Goal: Task Accomplishment & Management: Complete application form

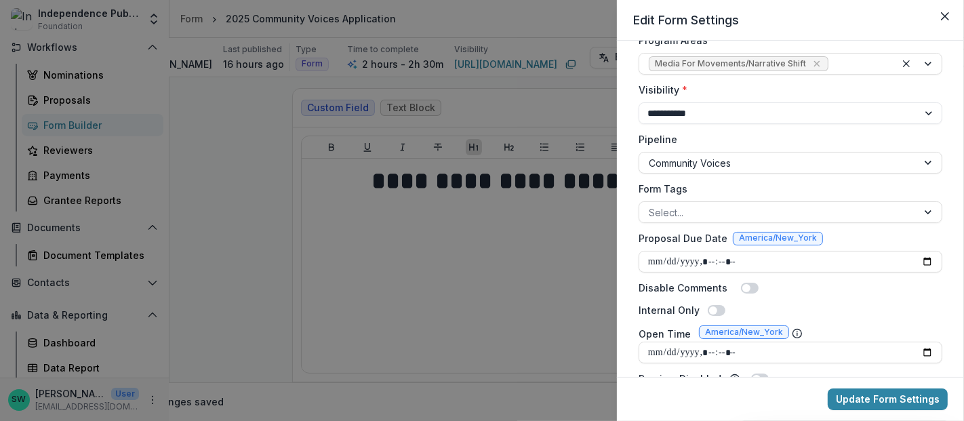
scroll to position [245, 0]
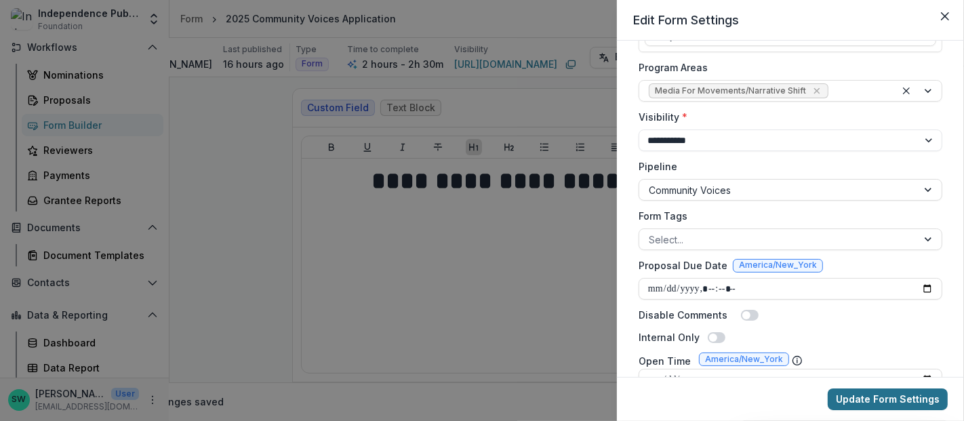
click at [854, 396] on button "Update Form Settings" at bounding box center [888, 399] width 120 height 22
click at [278, 283] on div "**********" at bounding box center [482, 210] width 964 height 421
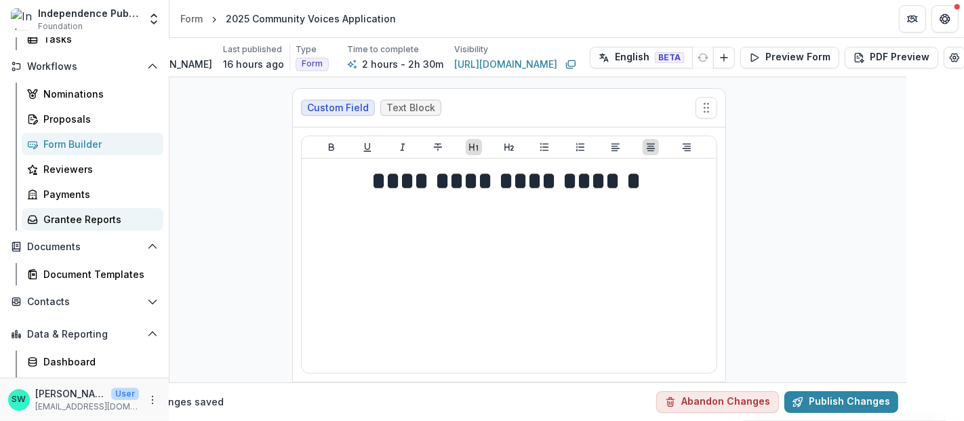
scroll to position [160, 0]
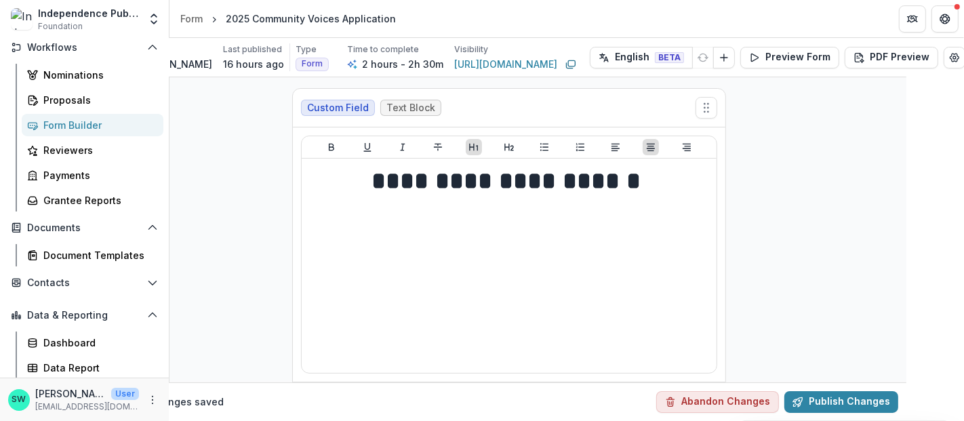
click at [75, 118] on div "Form Builder" at bounding box center [97, 125] width 109 height 14
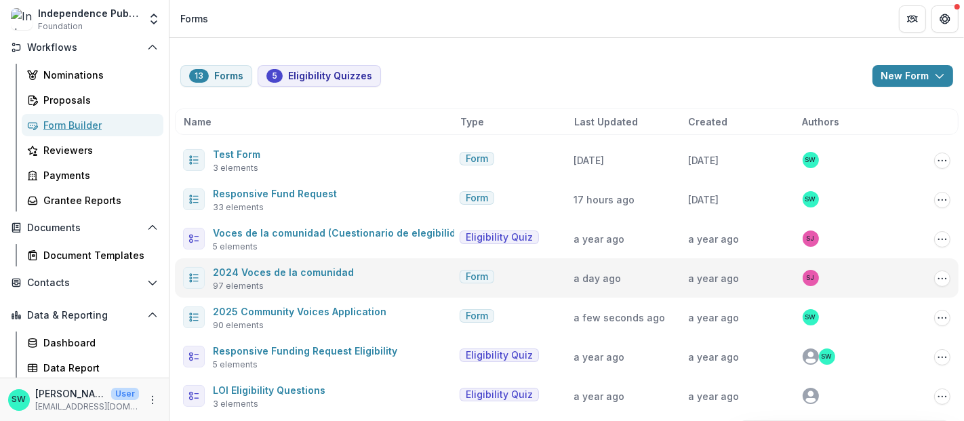
scroll to position [92, 0]
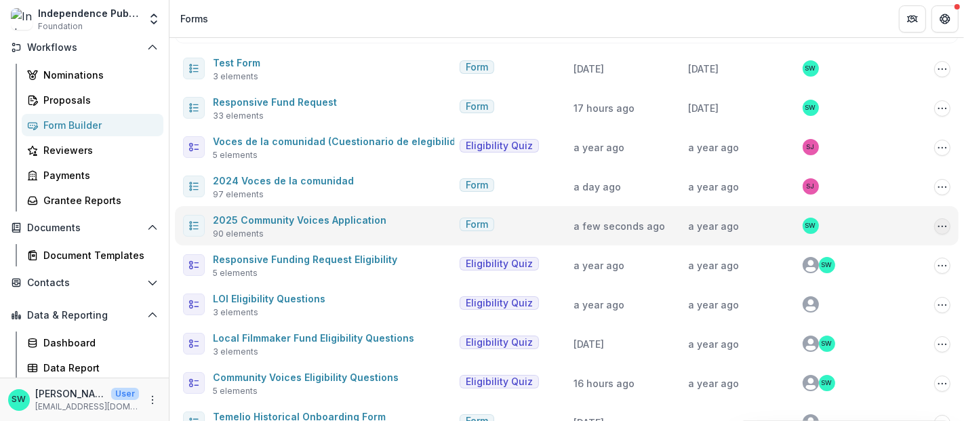
click at [942, 226] on circle "Options" at bounding box center [942, 226] width 1 height 1
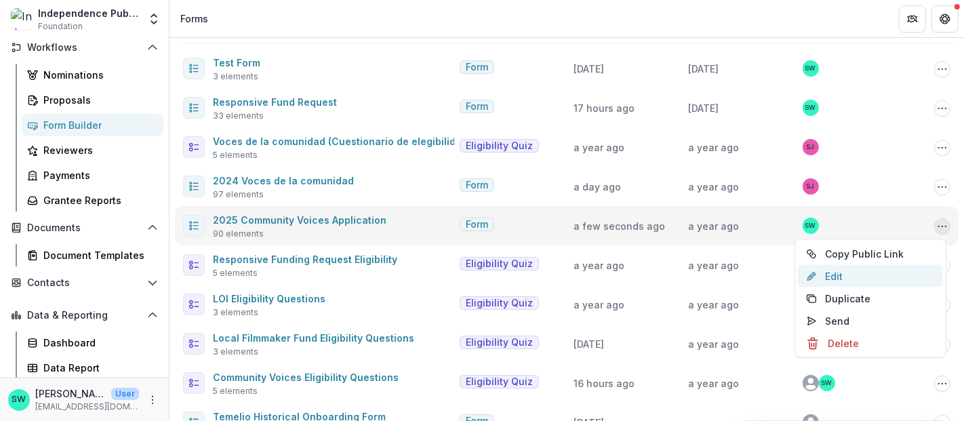
click at [826, 275] on link "Edit" at bounding box center [870, 276] width 145 height 22
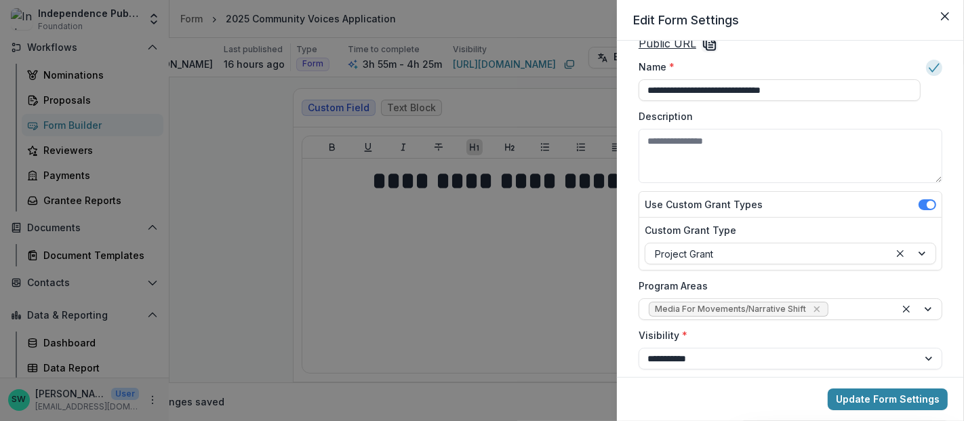
scroll to position [0, 0]
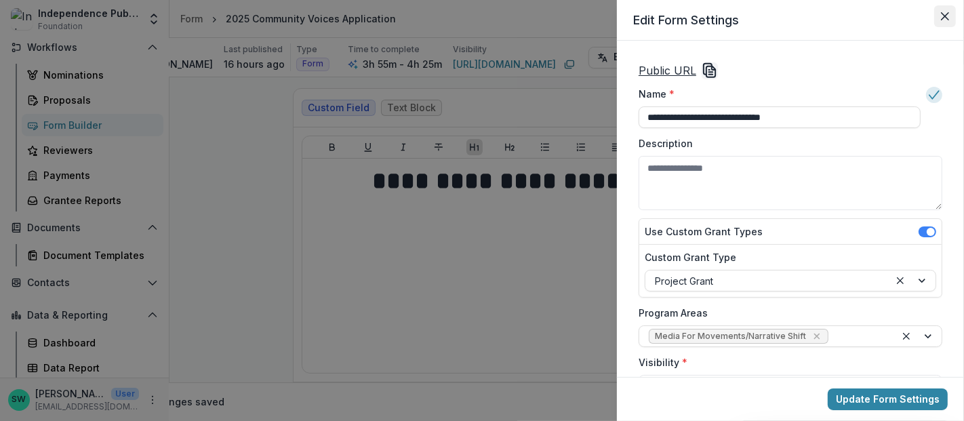
click at [944, 13] on icon "Close" at bounding box center [945, 16] width 8 height 8
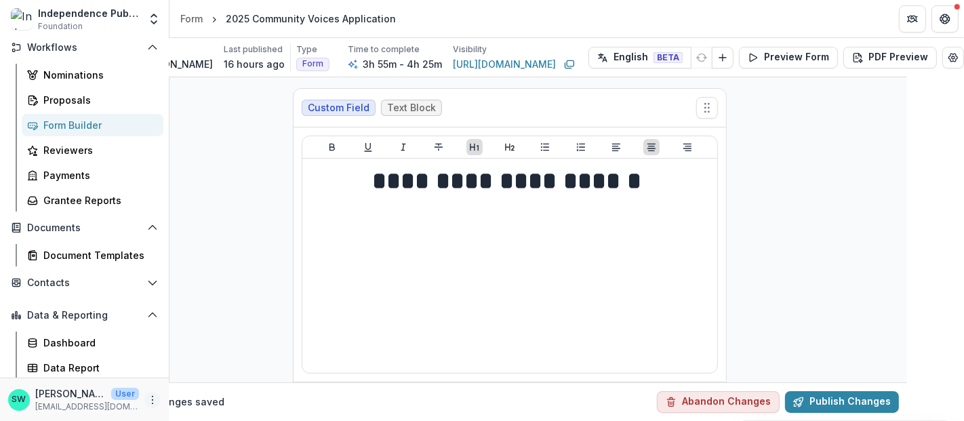
click at [147, 402] on icon "More" at bounding box center [152, 400] width 11 height 11
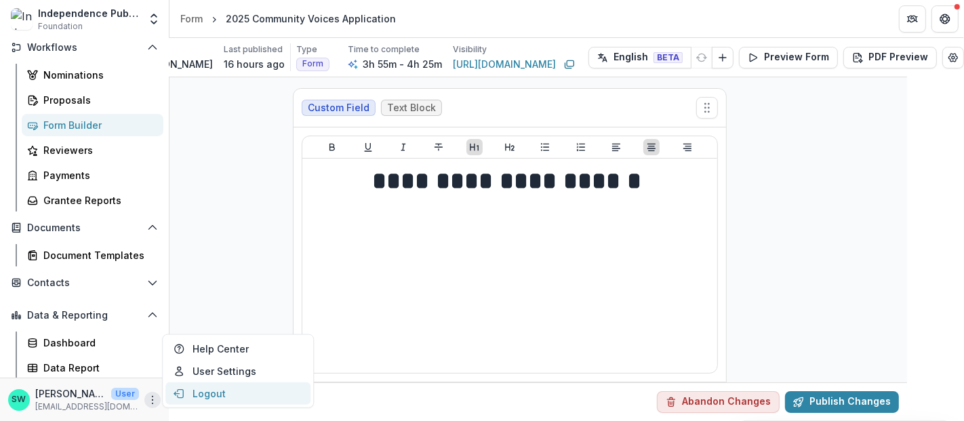
click at [216, 387] on button "Logout" at bounding box center [237, 393] width 145 height 22
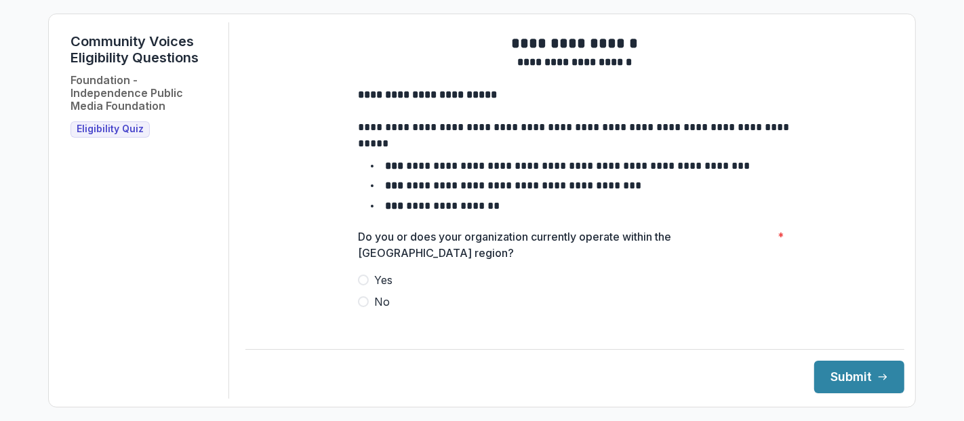
click at [367, 287] on label "Yes" at bounding box center [575, 280] width 434 height 16
click at [860, 366] on button "Submit" at bounding box center [859, 377] width 90 height 33
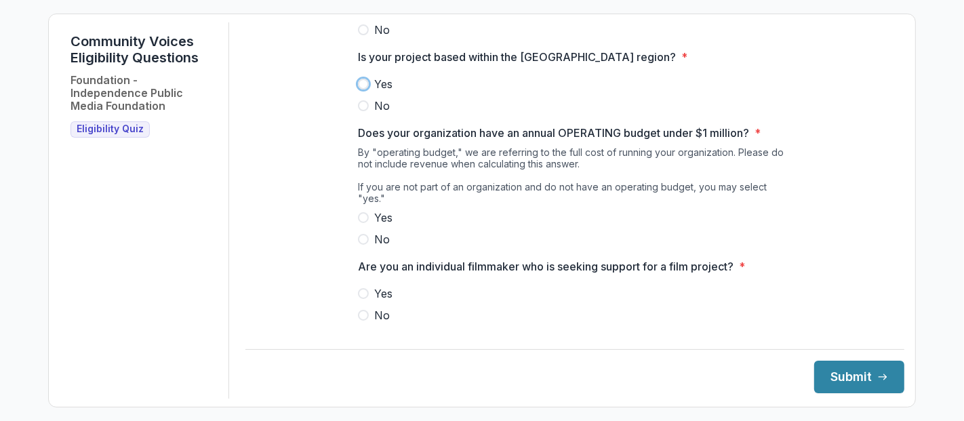
scroll to position [215, 0]
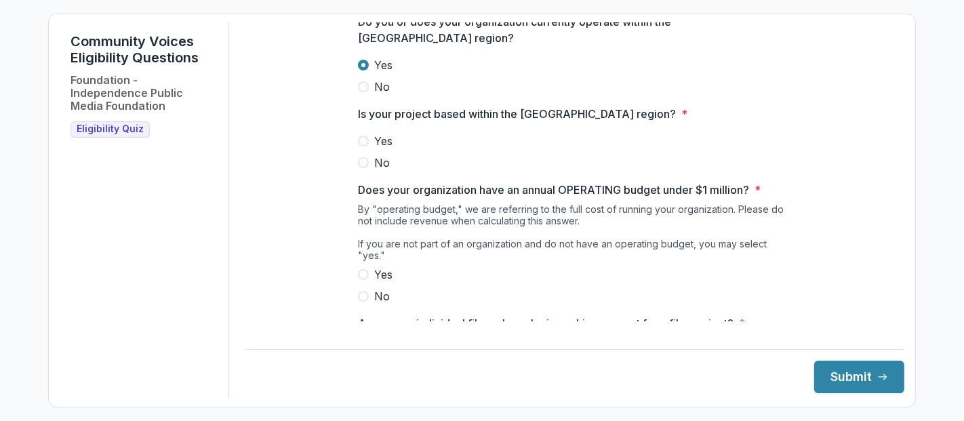
click at [359, 146] on span at bounding box center [363, 141] width 11 height 11
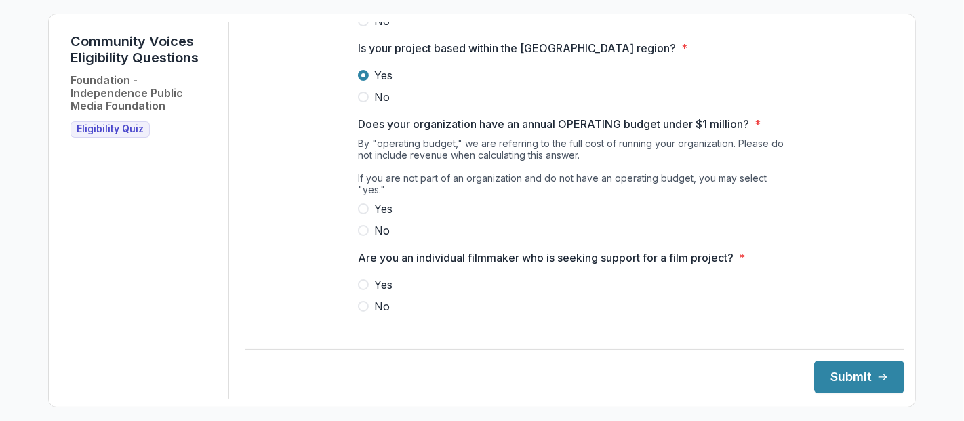
scroll to position [283, 0]
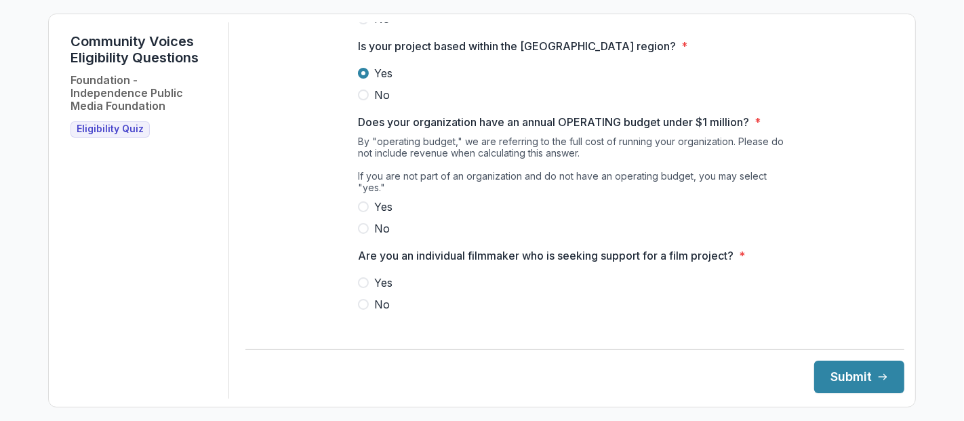
click at [361, 201] on span at bounding box center [363, 206] width 11 height 11
click at [358, 294] on div "Yes No" at bounding box center [575, 294] width 434 height 38
click at [359, 301] on span at bounding box center [363, 304] width 11 height 11
click at [831, 367] on button "Submit" at bounding box center [859, 377] width 90 height 33
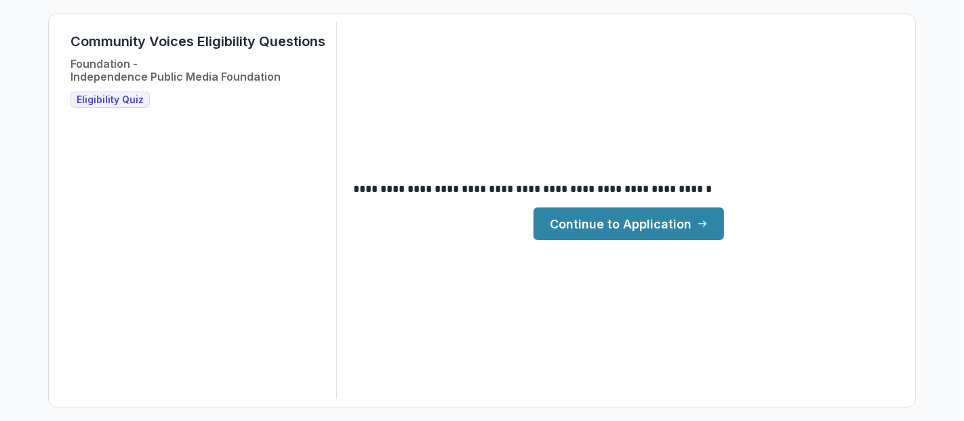
click at [666, 233] on link "Continue to Application" at bounding box center [629, 223] width 191 height 33
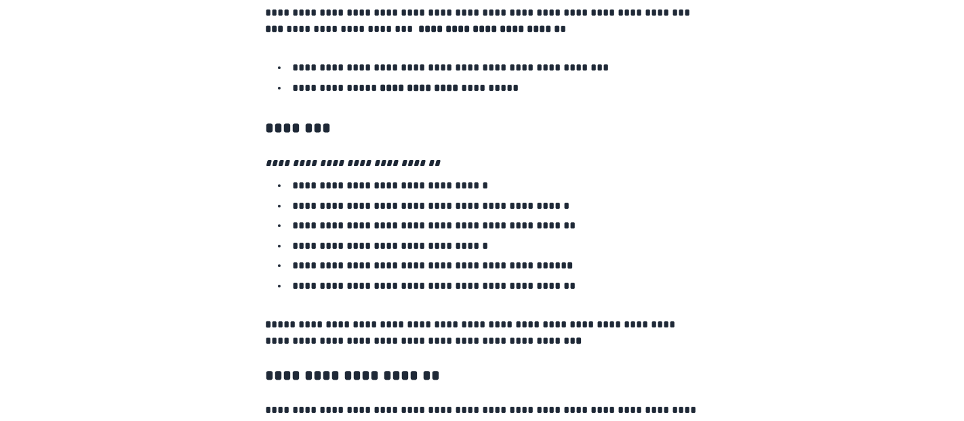
scroll to position [1364, 0]
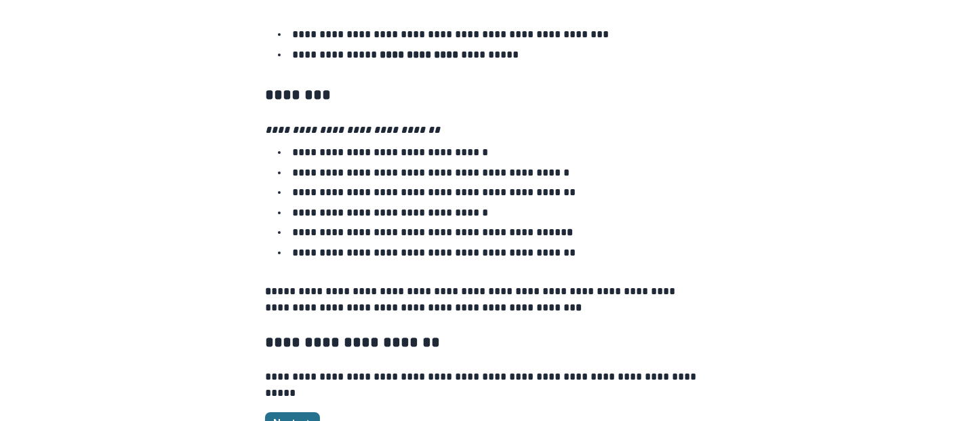
click at [293, 412] on button "Next" at bounding box center [292, 423] width 55 height 22
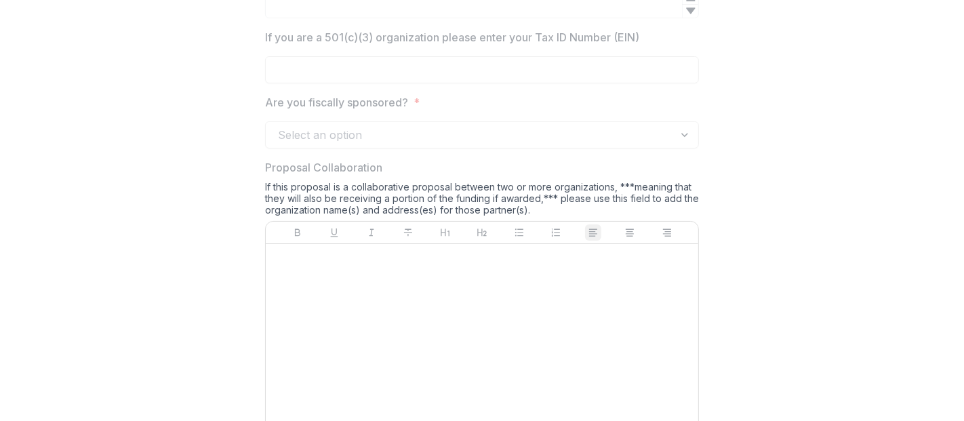
scroll to position [3499, 0]
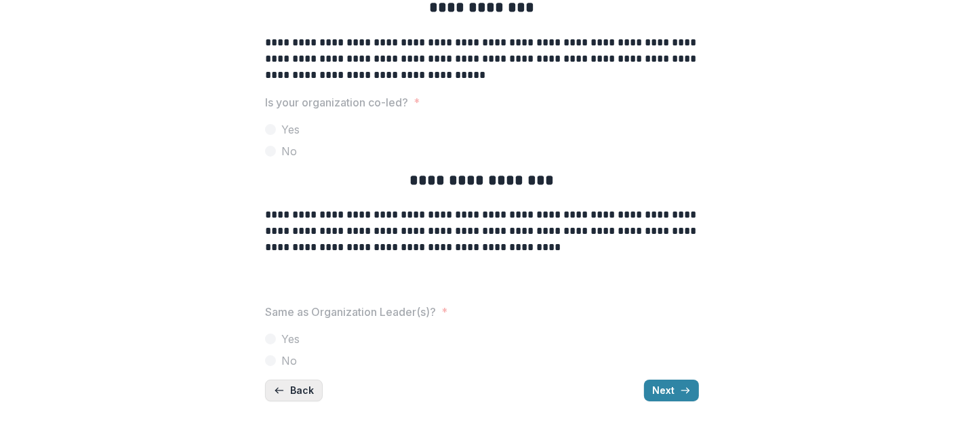
click at [292, 384] on button "Back" at bounding box center [294, 391] width 58 height 22
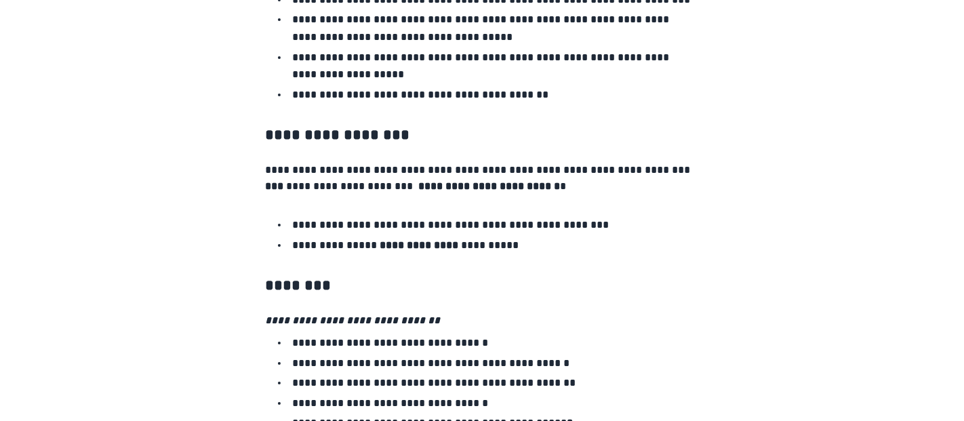
scroll to position [1364, 0]
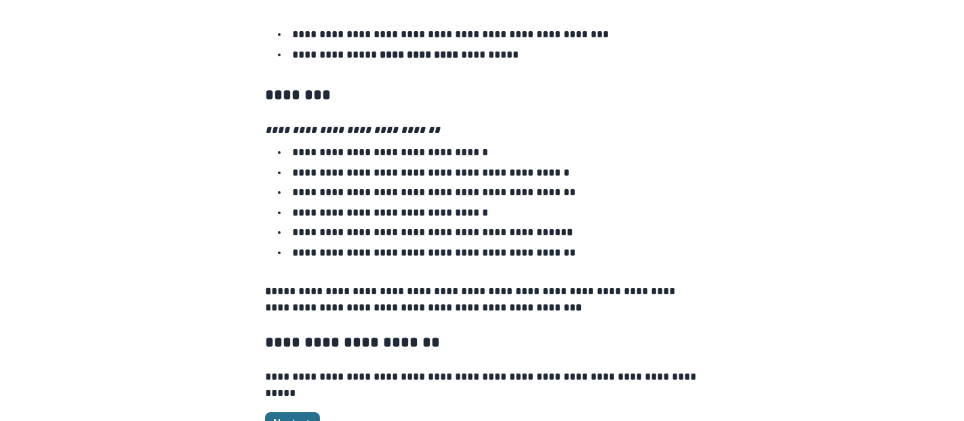
click at [296, 412] on button "Next" at bounding box center [292, 423] width 55 height 22
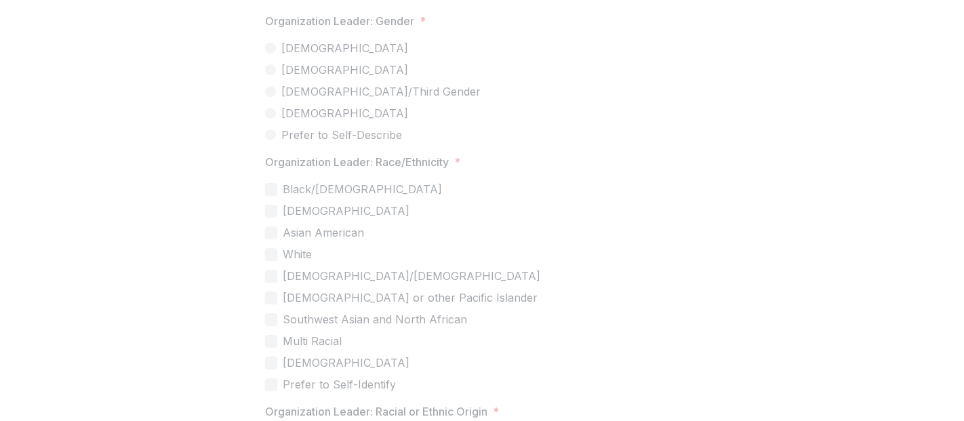
scroll to position [3499, 0]
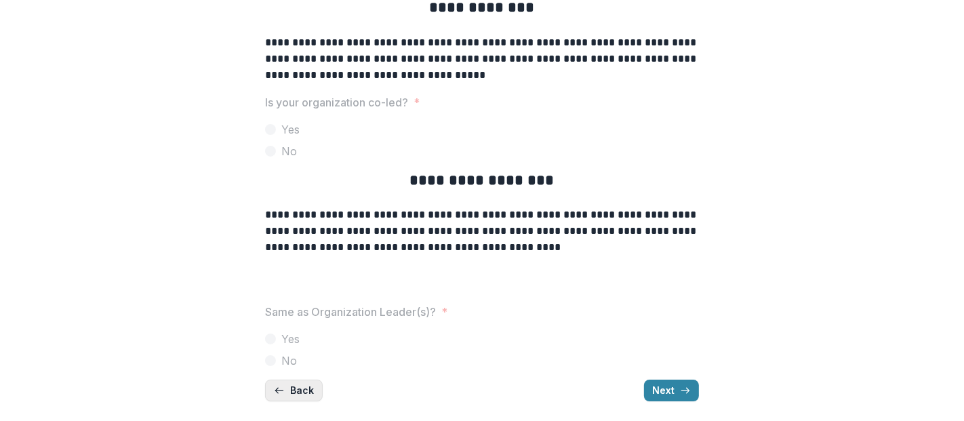
click at [287, 391] on button "Back" at bounding box center [294, 391] width 58 height 22
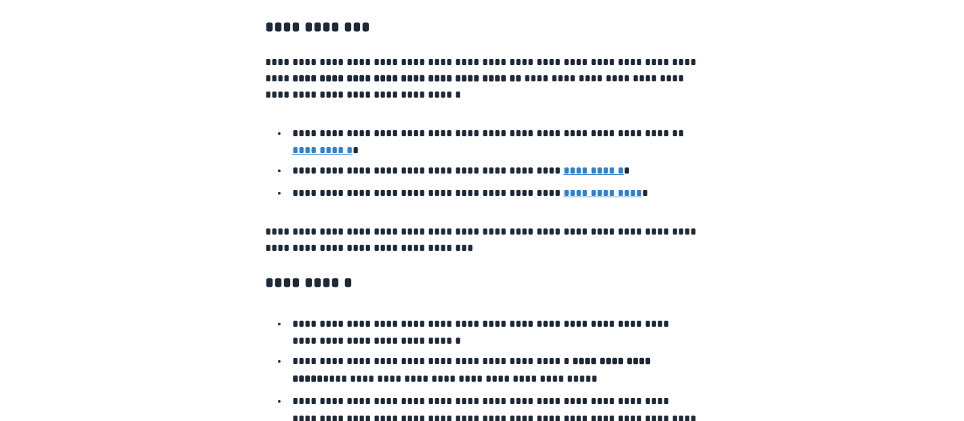
scroll to position [0, 0]
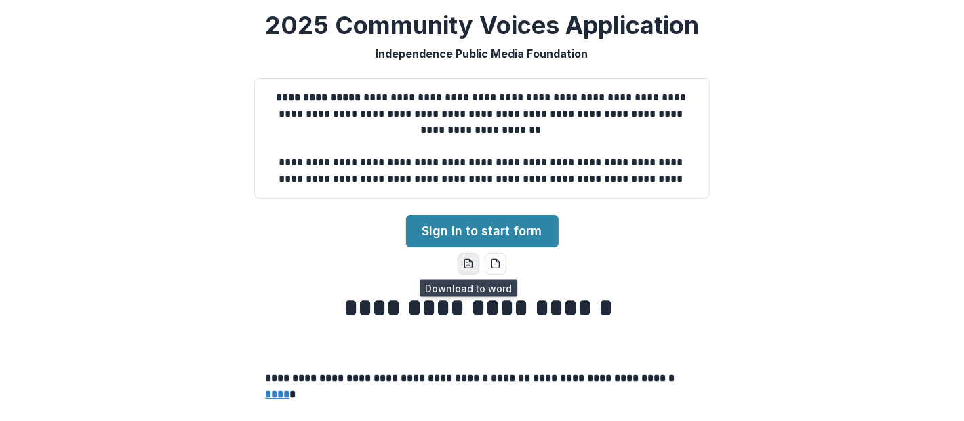
click at [460, 259] on button "word-download" at bounding box center [469, 264] width 22 height 22
click at [73, 155] on div "**********" at bounding box center [482, 210] width 964 height 421
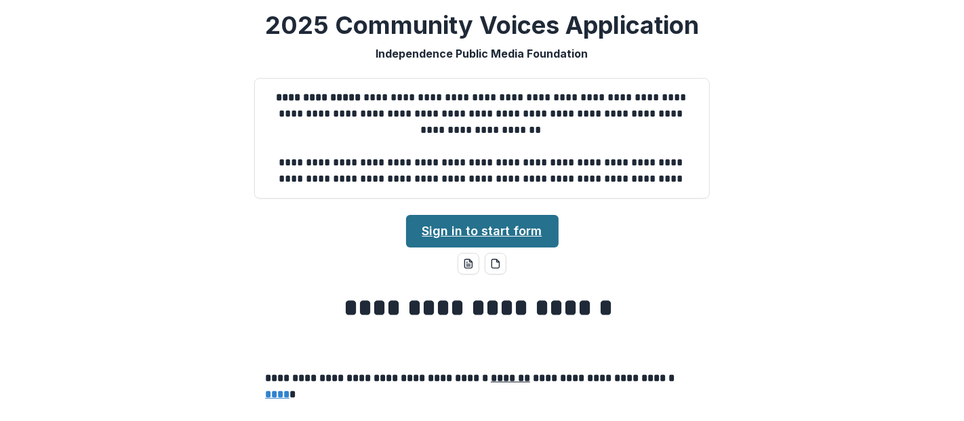
click at [472, 231] on link "Sign in to start form" at bounding box center [482, 231] width 153 height 33
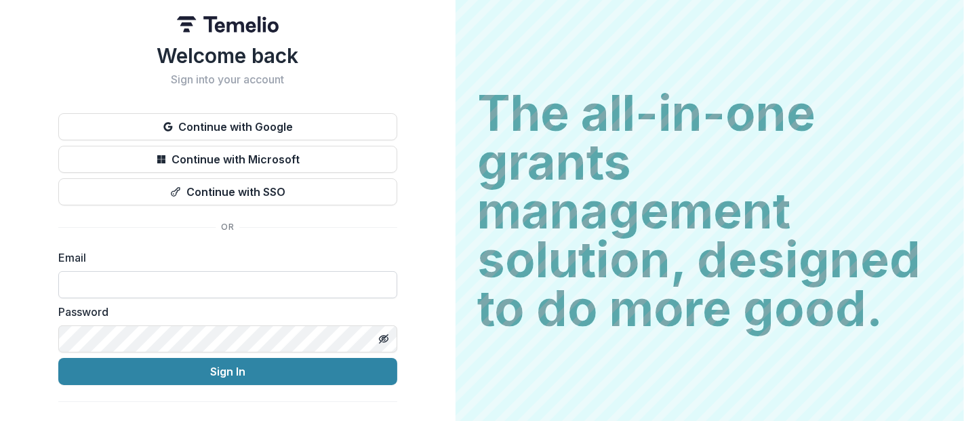
click at [203, 281] on input at bounding box center [227, 284] width 339 height 27
type input "**********"
click at [256, 249] on label "Email" at bounding box center [223, 257] width 331 height 16
click at [203, 322] on div "Password" at bounding box center [227, 328] width 339 height 49
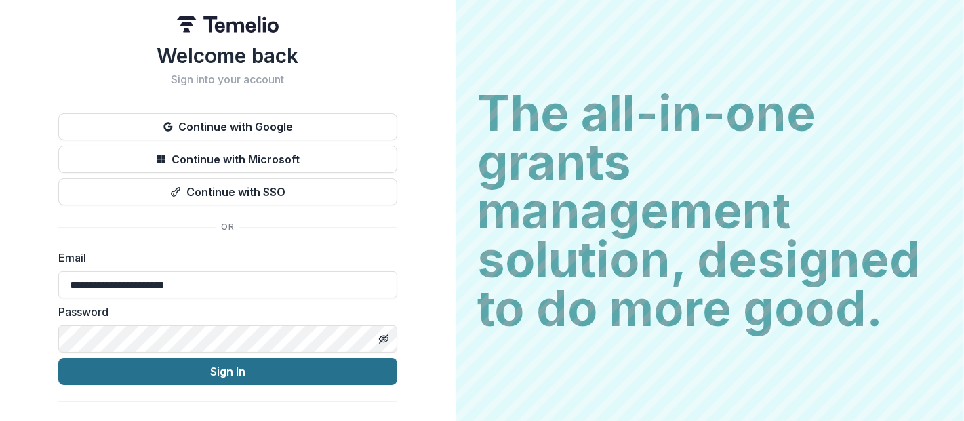
click at [222, 365] on button "Sign In" at bounding box center [227, 371] width 339 height 27
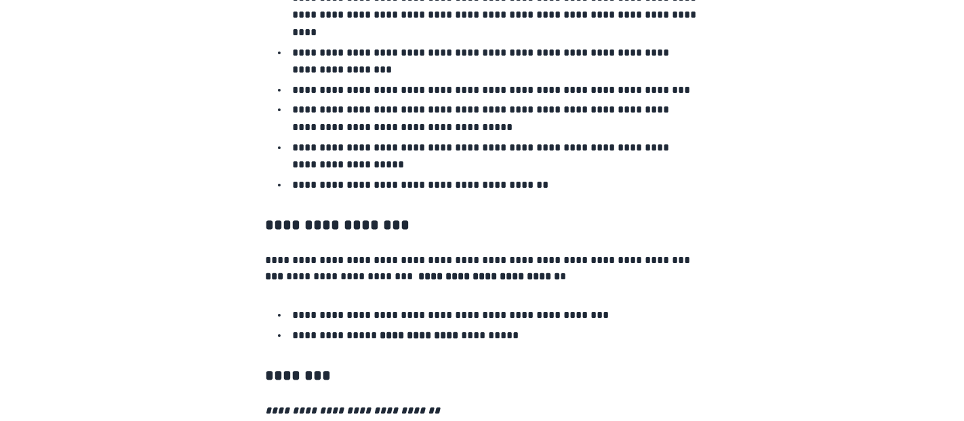
scroll to position [1452, 0]
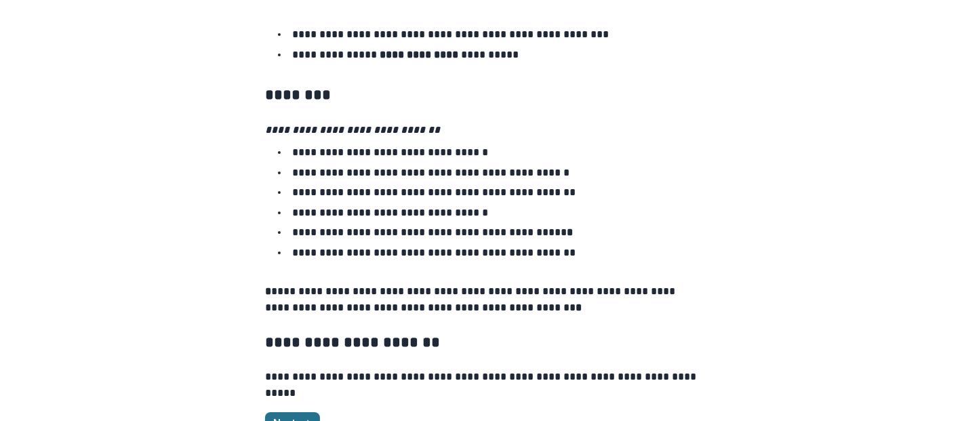
click at [296, 412] on button "Next" at bounding box center [292, 423] width 55 height 22
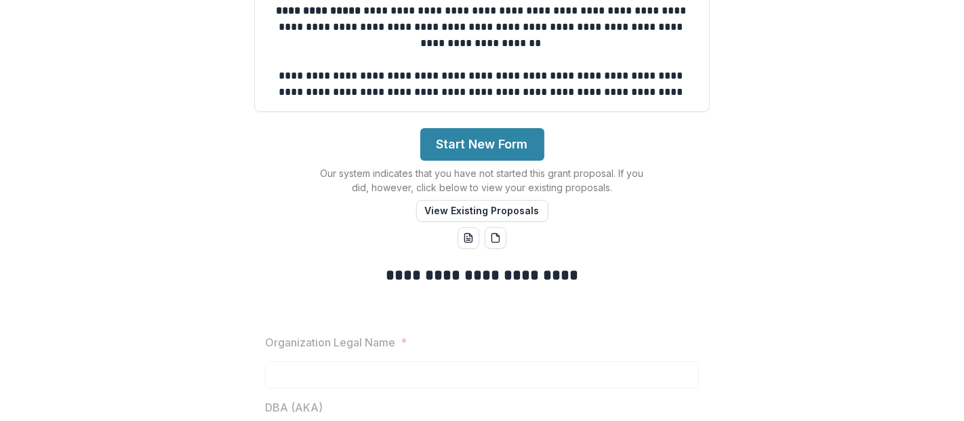
scroll to position [0, 0]
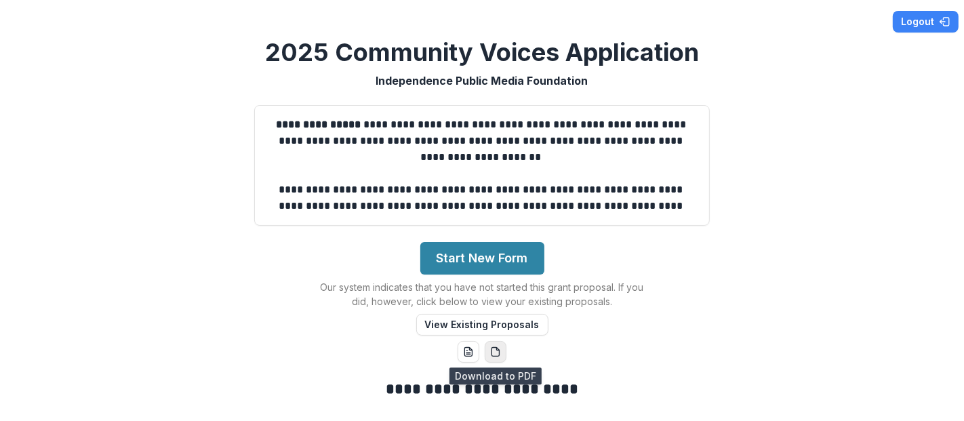
click at [503, 356] on button "pdf-download" at bounding box center [496, 352] width 22 height 22
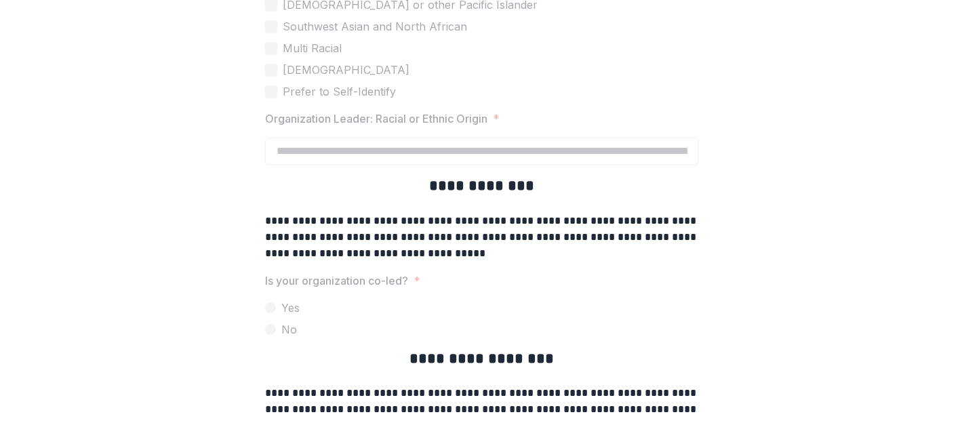
scroll to position [3587, 0]
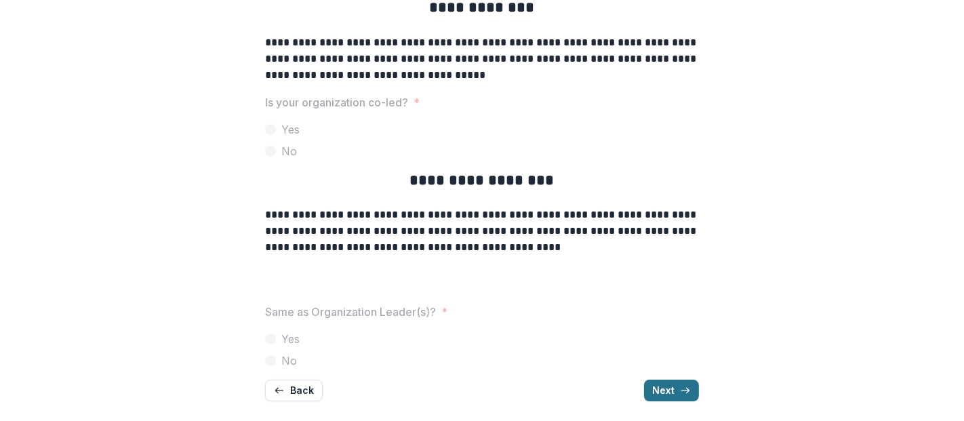
click at [660, 390] on button "Next" at bounding box center [671, 391] width 55 height 22
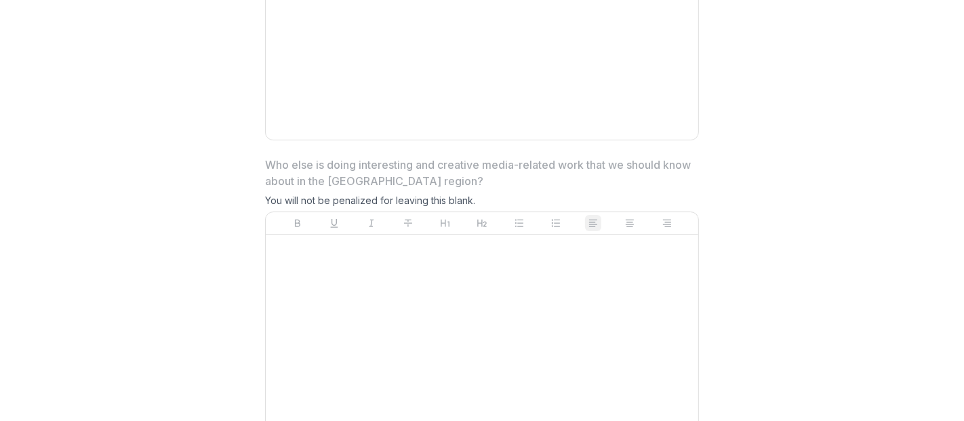
scroll to position [3882, 0]
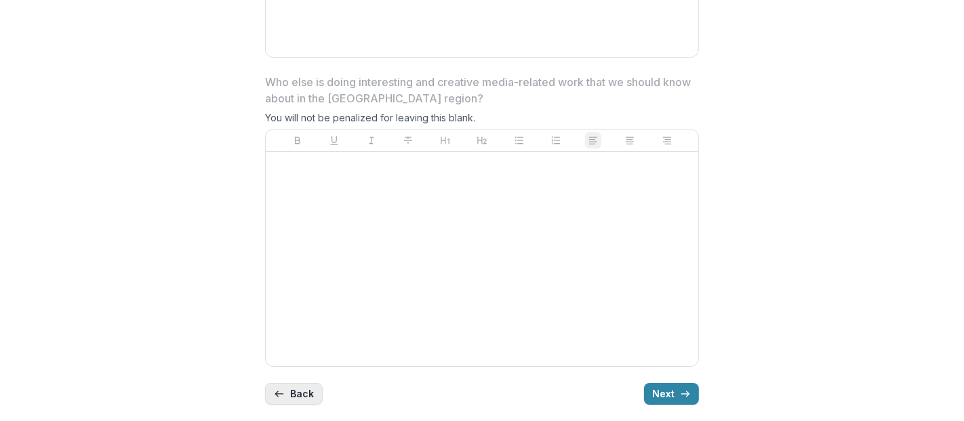
click at [304, 393] on button "Back" at bounding box center [294, 394] width 58 height 22
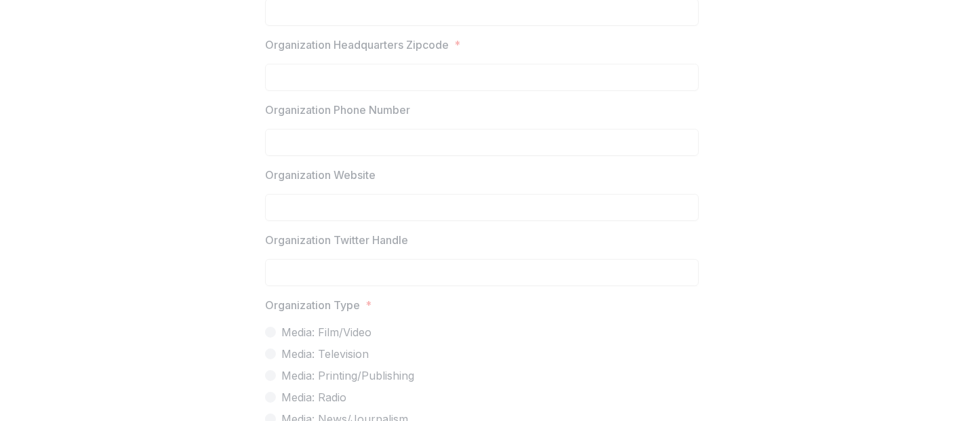
scroll to position [0, 0]
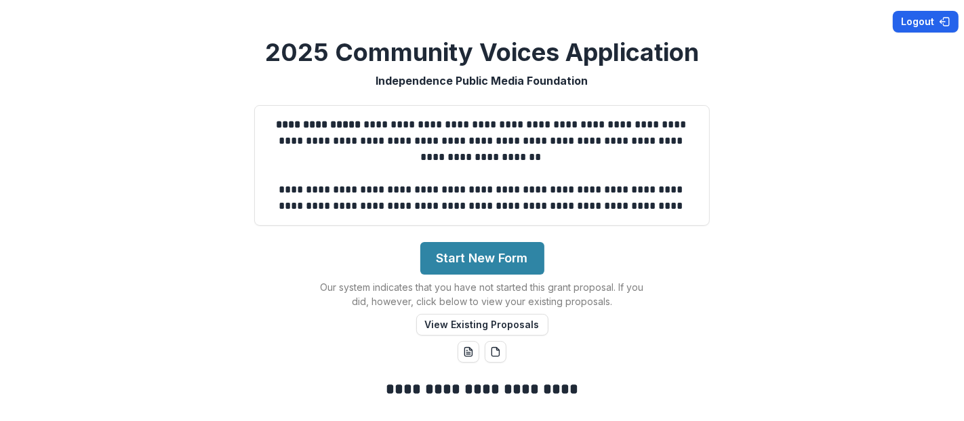
click at [917, 17] on button "Logout" at bounding box center [926, 22] width 66 height 22
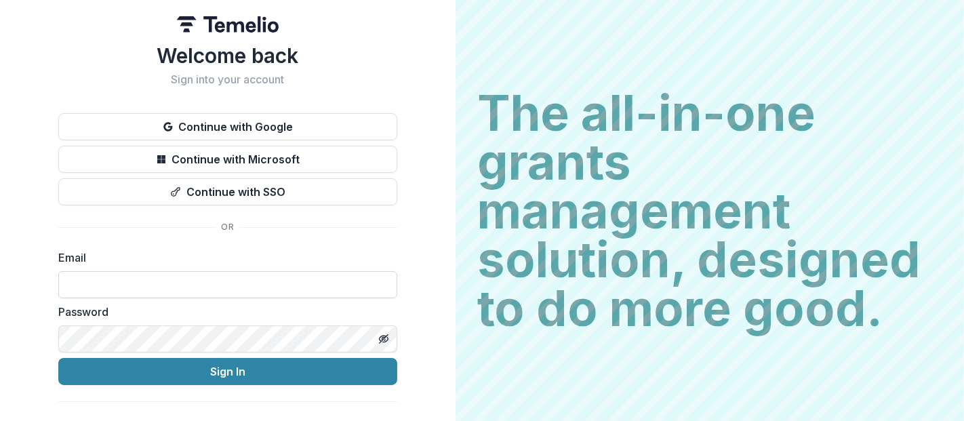
click at [102, 289] on input at bounding box center [227, 284] width 339 height 27
type input "**********"
click at [58, 358] on button "Sign In" at bounding box center [227, 371] width 339 height 27
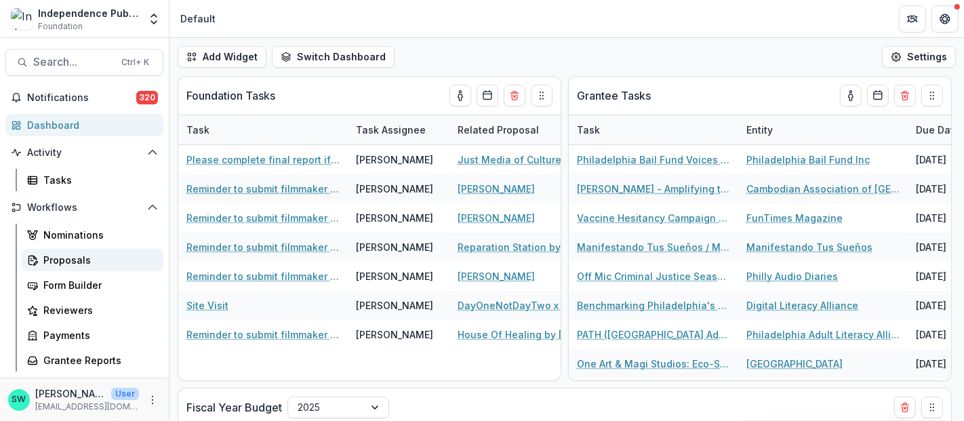
scroll to position [83, 0]
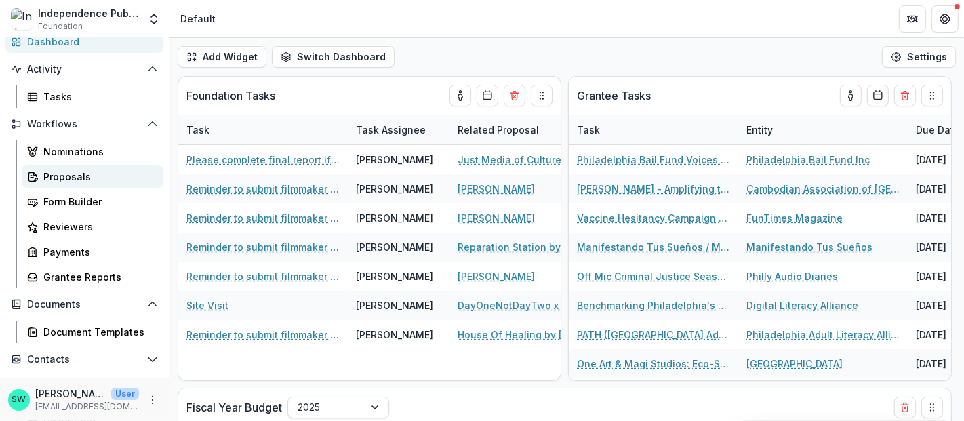
click at [76, 174] on div "Proposals" at bounding box center [97, 176] width 109 height 14
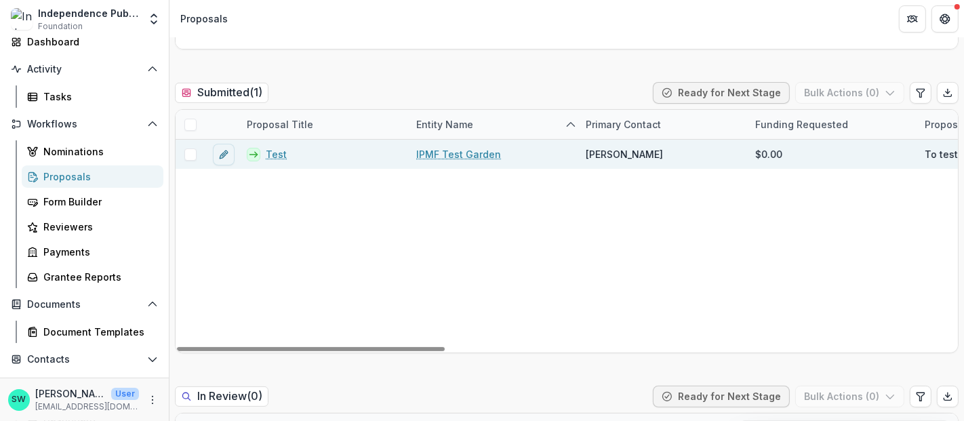
click at [274, 147] on link "Test" at bounding box center [276, 154] width 21 height 14
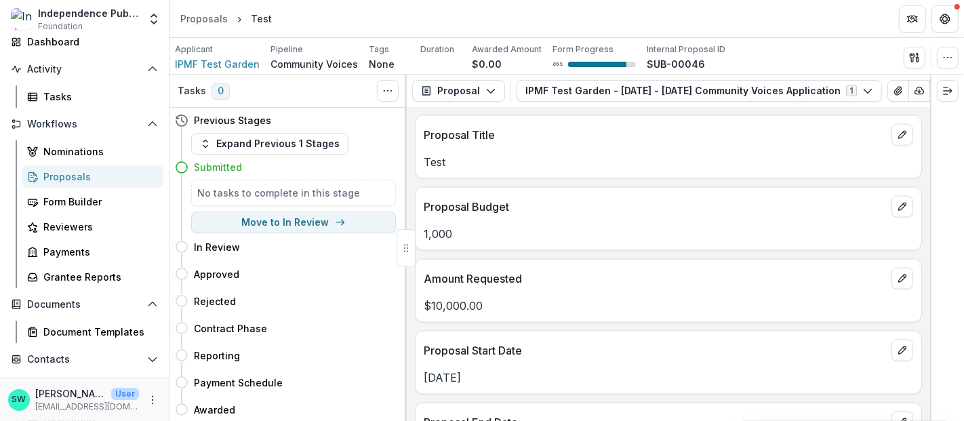
scroll to position [6000, 0]
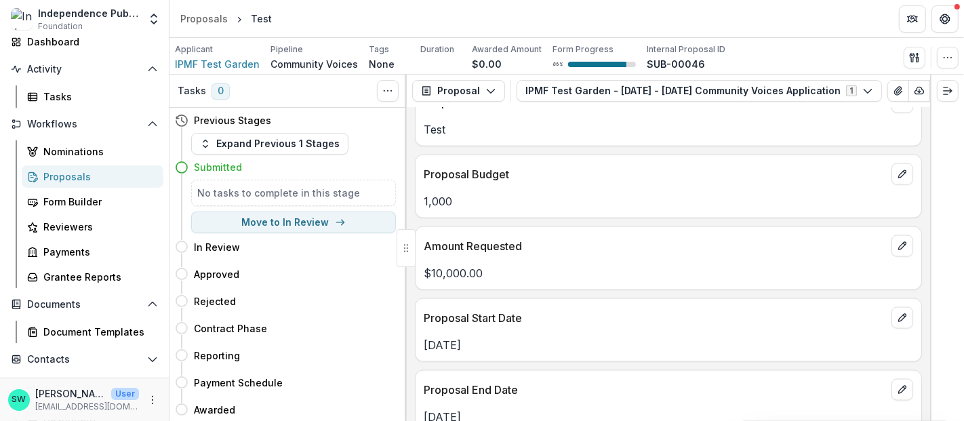
click at [440, 245] on div "Amount Requested $10,000.00" at bounding box center [668, 258] width 507 height 64
click at [447, 265] on p "$10,000.00" at bounding box center [668, 273] width 489 height 16
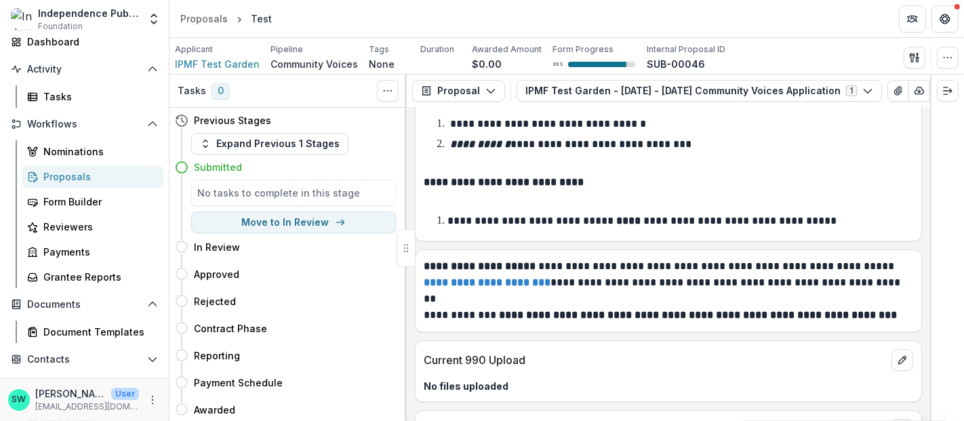
scroll to position [7689, 0]
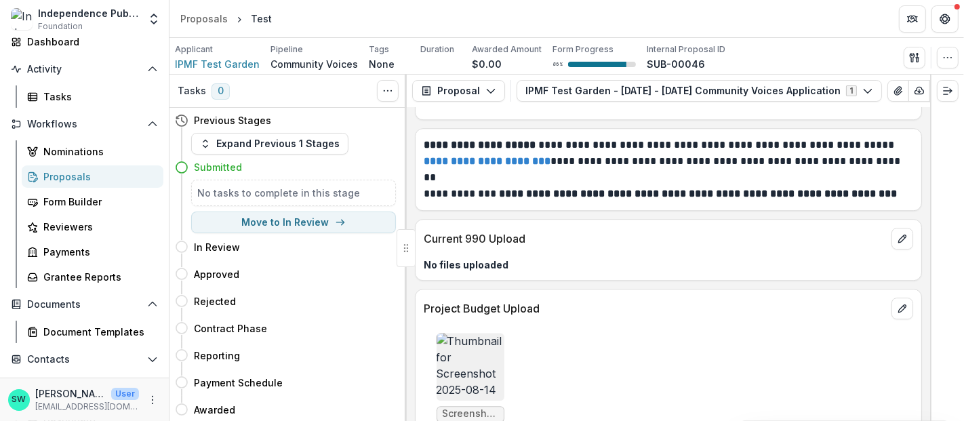
click at [465, 333] on img at bounding box center [471, 367] width 68 height 68
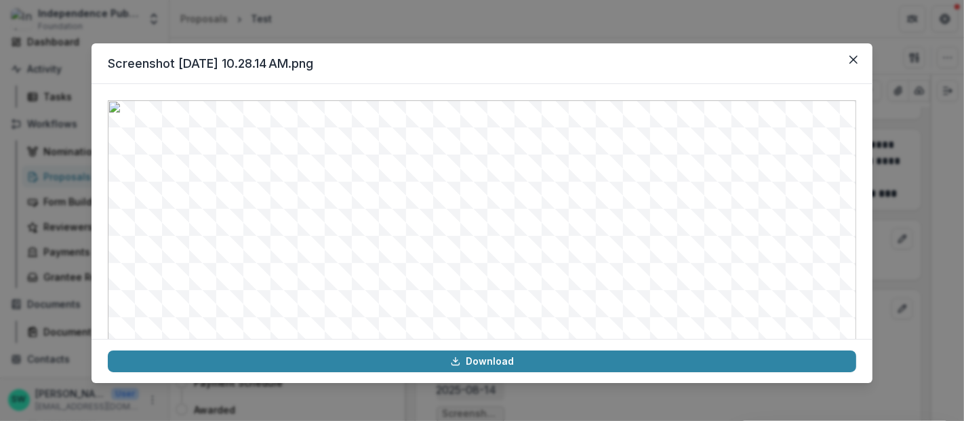
click at [885, 237] on div "Screenshot [DATE] 10.28.14 AM.png Download" at bounding box center [482, 210] width 964 height 421
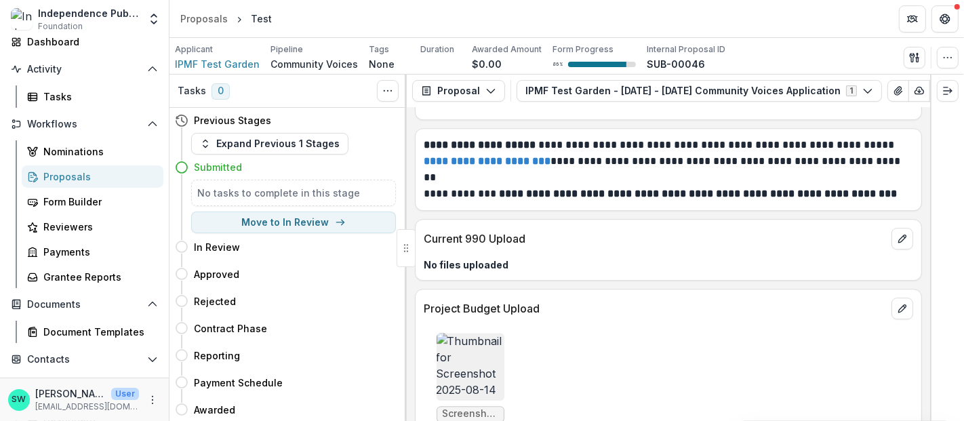
click at [470, 333] on img at bounding box center [471, 367] width 68 height 68
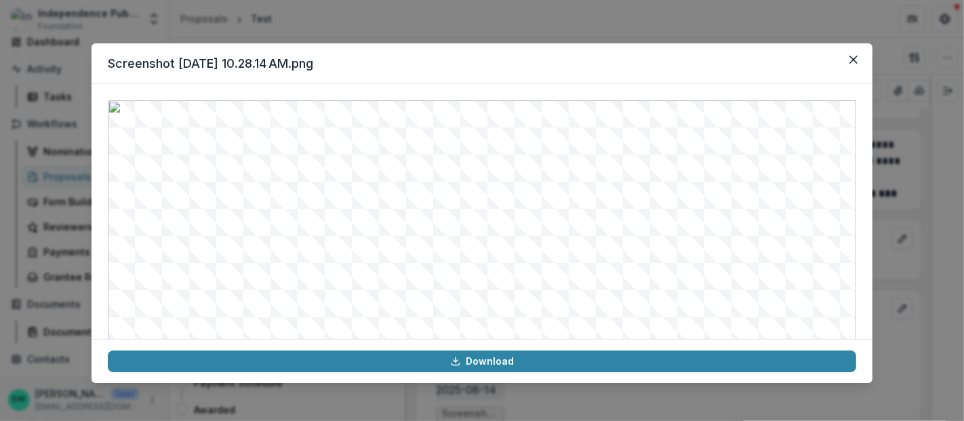
click at [917, 294] on div "Screenshot [DATE] 10.28.14 AM.png Download" at bounding box center [482, 210] width 964 height 421
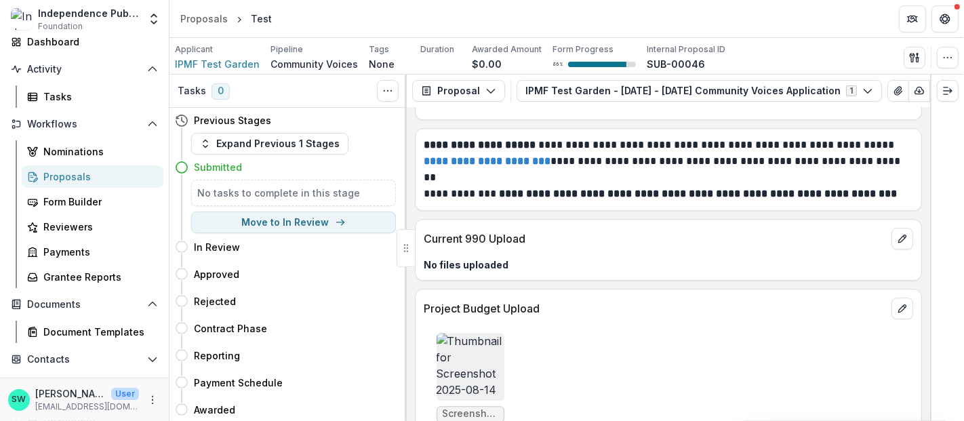
scroll to position [7630, 0]
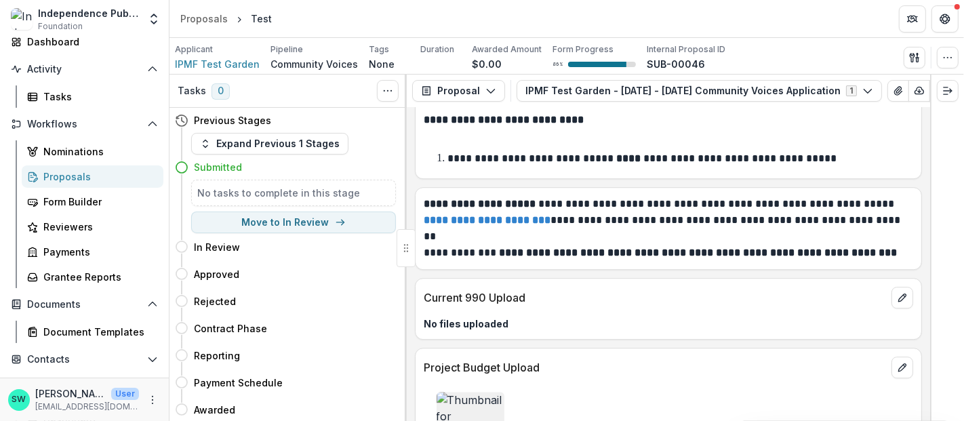
click at [501, 215] on strong "**********" at bounding box center [487, 220] width 127 height 10
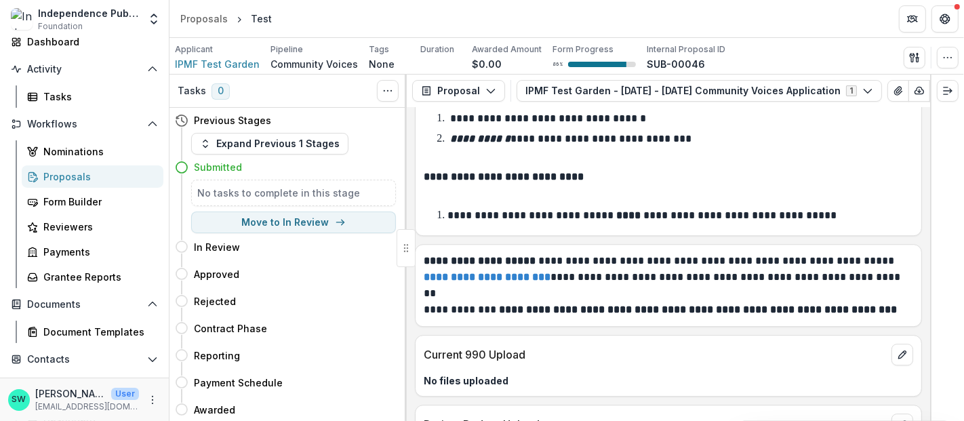
scroll to position [7689, 0]
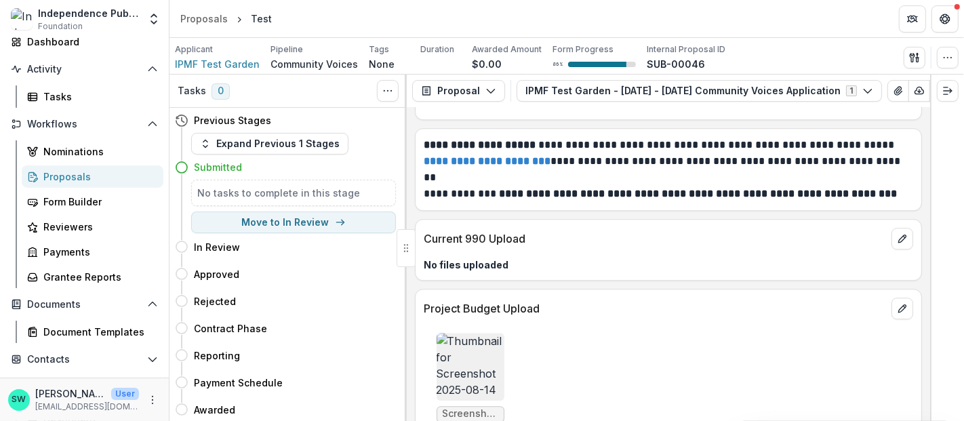
click at [451, 333] on img at bounding box center [471, 367] width 68 height 68
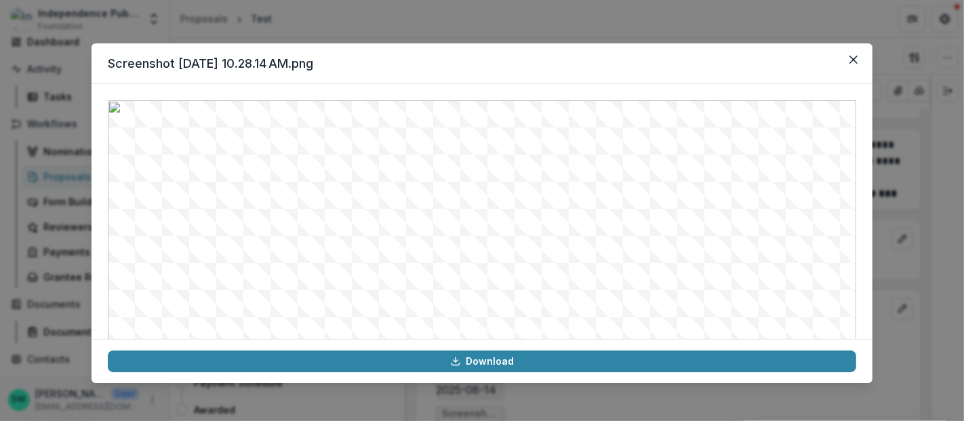
scroll to position [156, 0]
click at [515, 24] on div "Screenshot [DATE] 10.28.14 AM.png Download" at bounding box center [482, 210] width 964 height 421
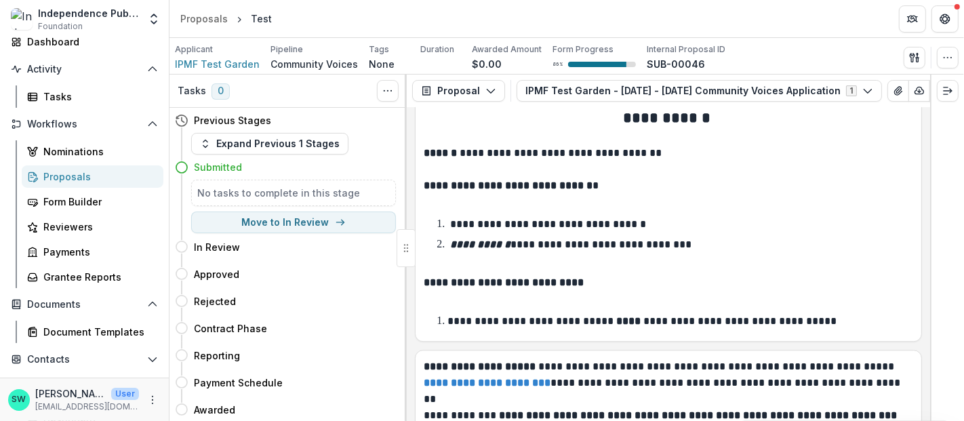
scroll to position [7485, 0]
